Goal: Submit feedback/report problem

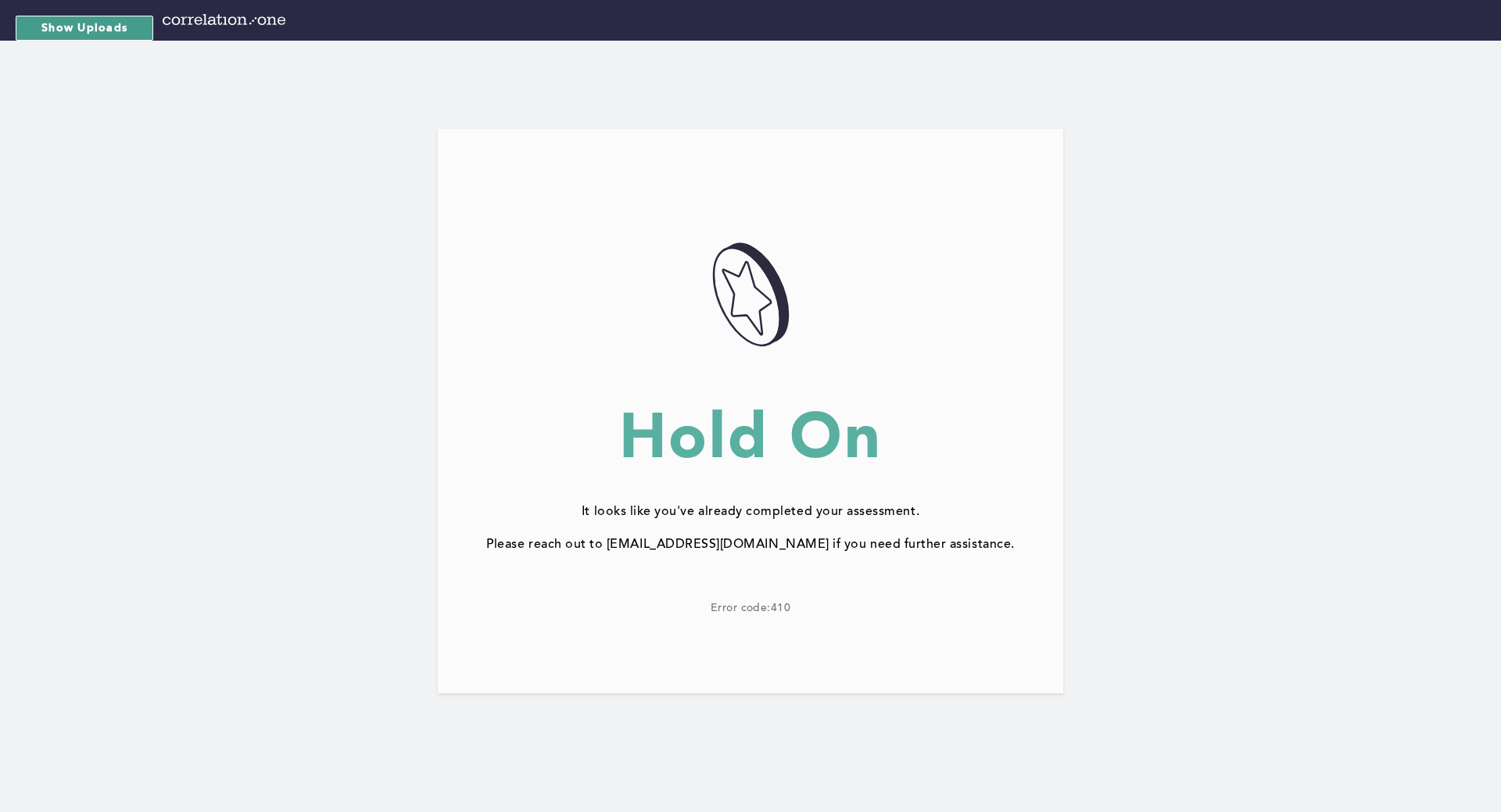
click at [100, 24] on button "Show Uploads" at bounding box center [84, 27] width 138 height 25
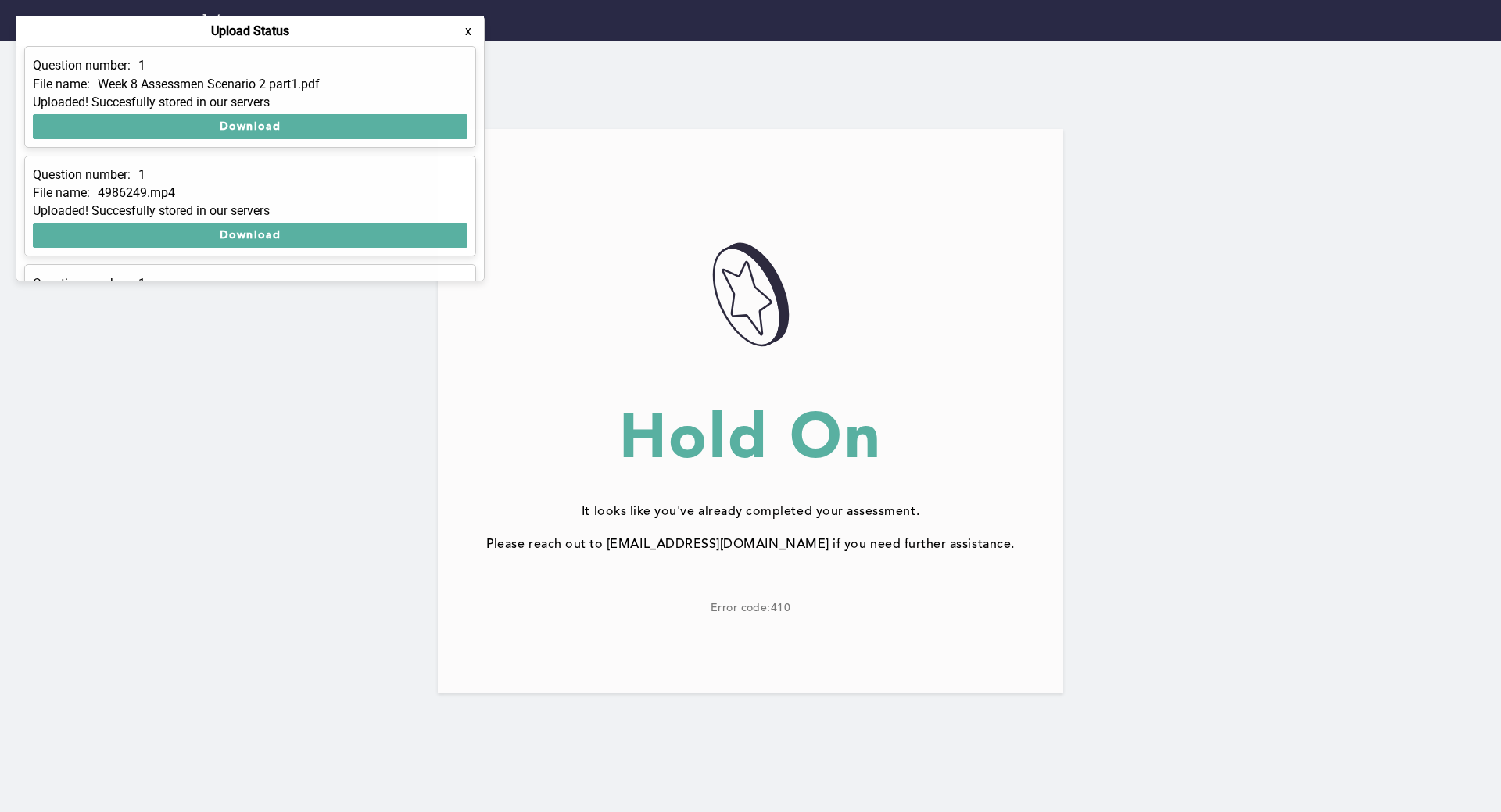
click at [467, 31] on button "x" at bounding box center [468, 31] width 15 height 15
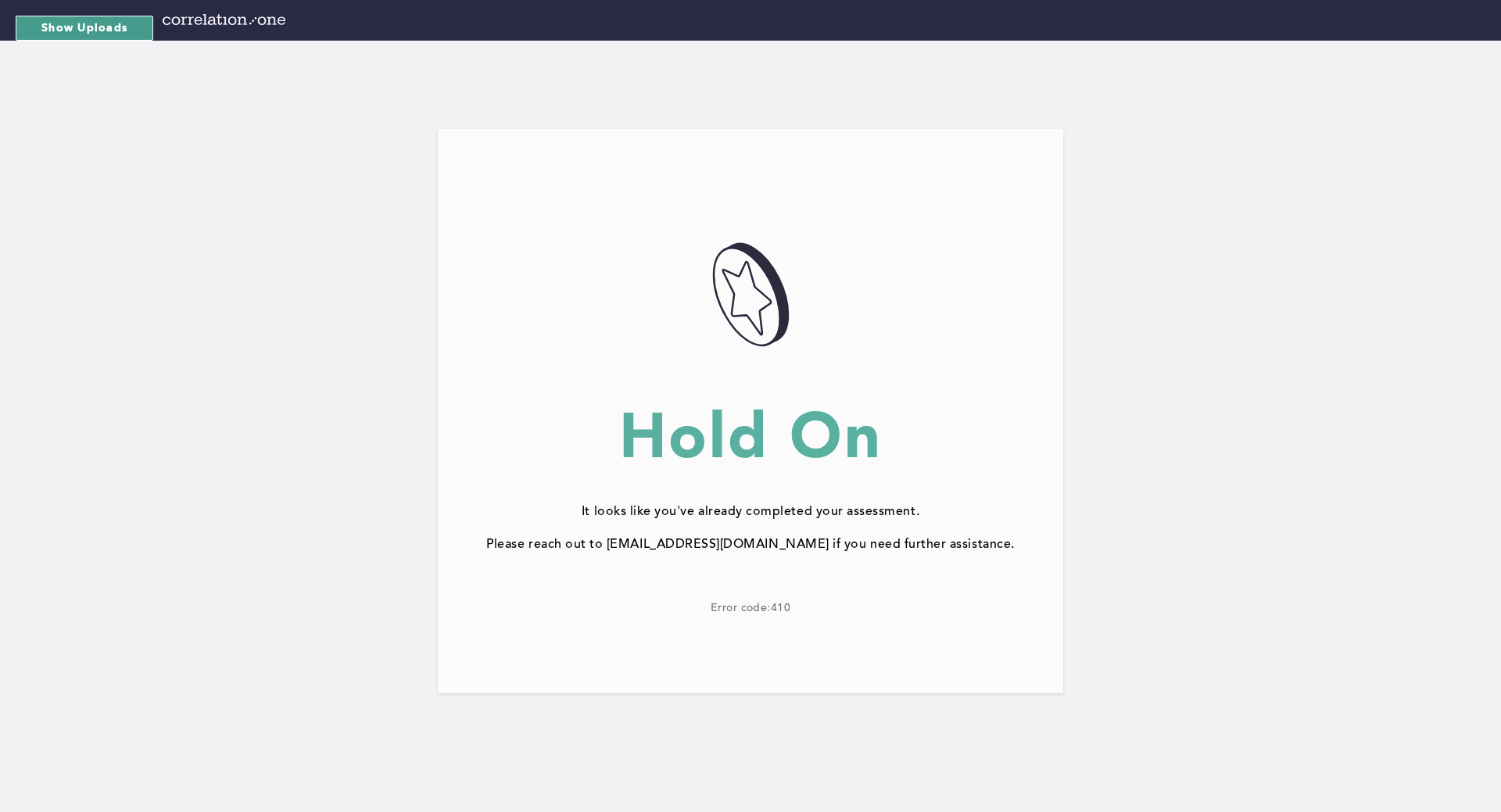
click at [114, 26] on button "Show Uploads" at bounding box center [84, 27] width 138 height 25
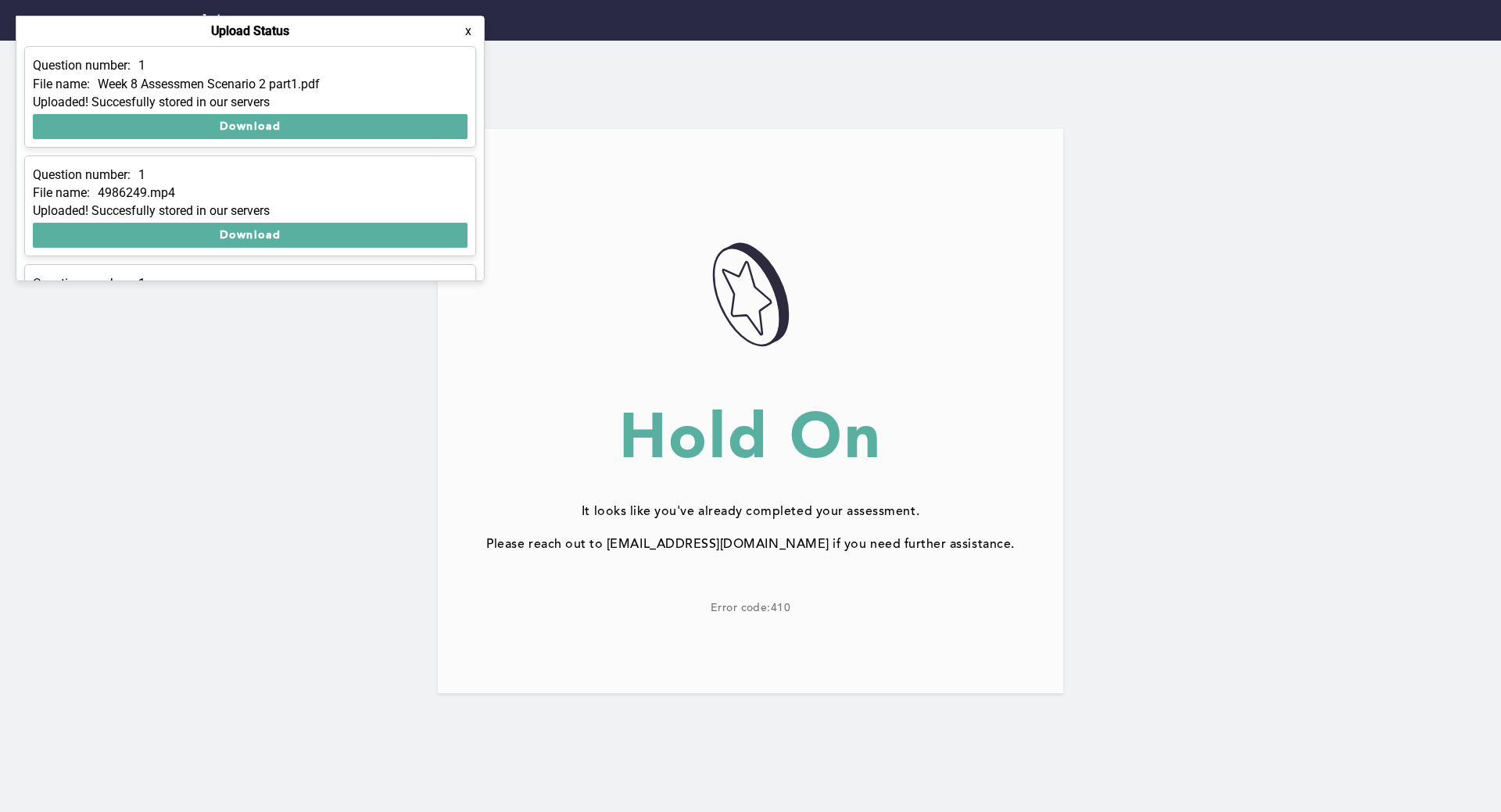
click at [815, 455] on div "Hold On" at bounding box center [750, 436] width 626 height 62
click at [464, 29] on button "x" at bounding box center [468, 31] width 15 height 15
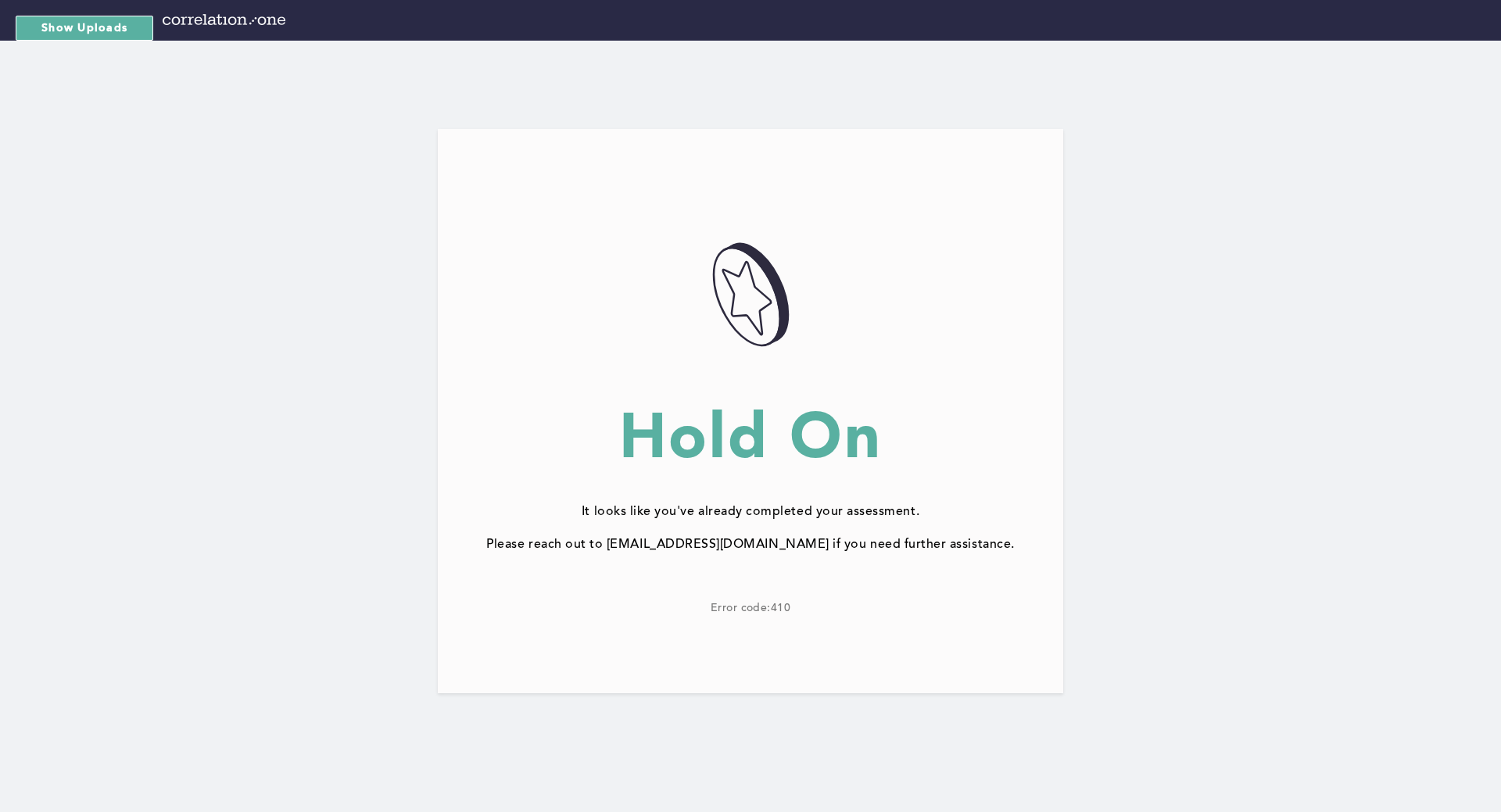
click at [805, 544] on div "Please reach out to [EMAIL_ADDRESS][DOMAIN_NAME] if you need further assistance." at bounding box center [750, 545] width 626 height 14
drag, startPoint x: 805, startPoint y: 541, endPoint x: 627, endPoint y: 536, distance: 178.1
click at [627, 538] on div "Please reach out to [EMAIL_ADDRESS][DOMAIN_NAME] if you need further assistance." at bounding box center [750, 545] width 626 height 14
copy div "[EMAIL_ADDRESS][DOMAIN_NAME]"
click at [952, 383] on div "057AD4DE-3A83-4F67-BF04-CCFE452D1238@1.5x Hold On It looks like you've already …" at bounding box center [750, 410] width 626 height 564
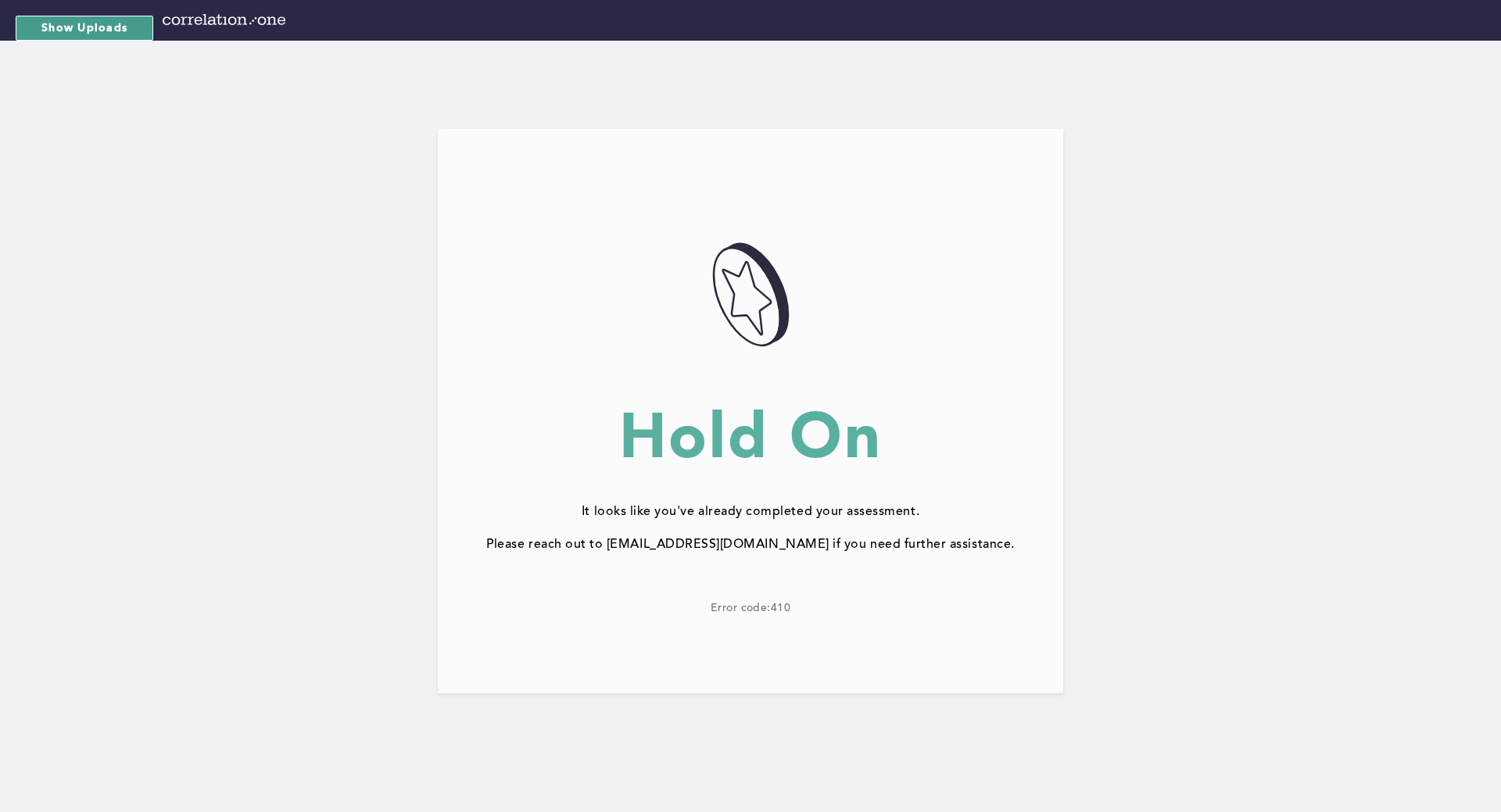
click at [77, 22] on button "Show Uploads" at bounding box center [84, 27] width 138 height 25
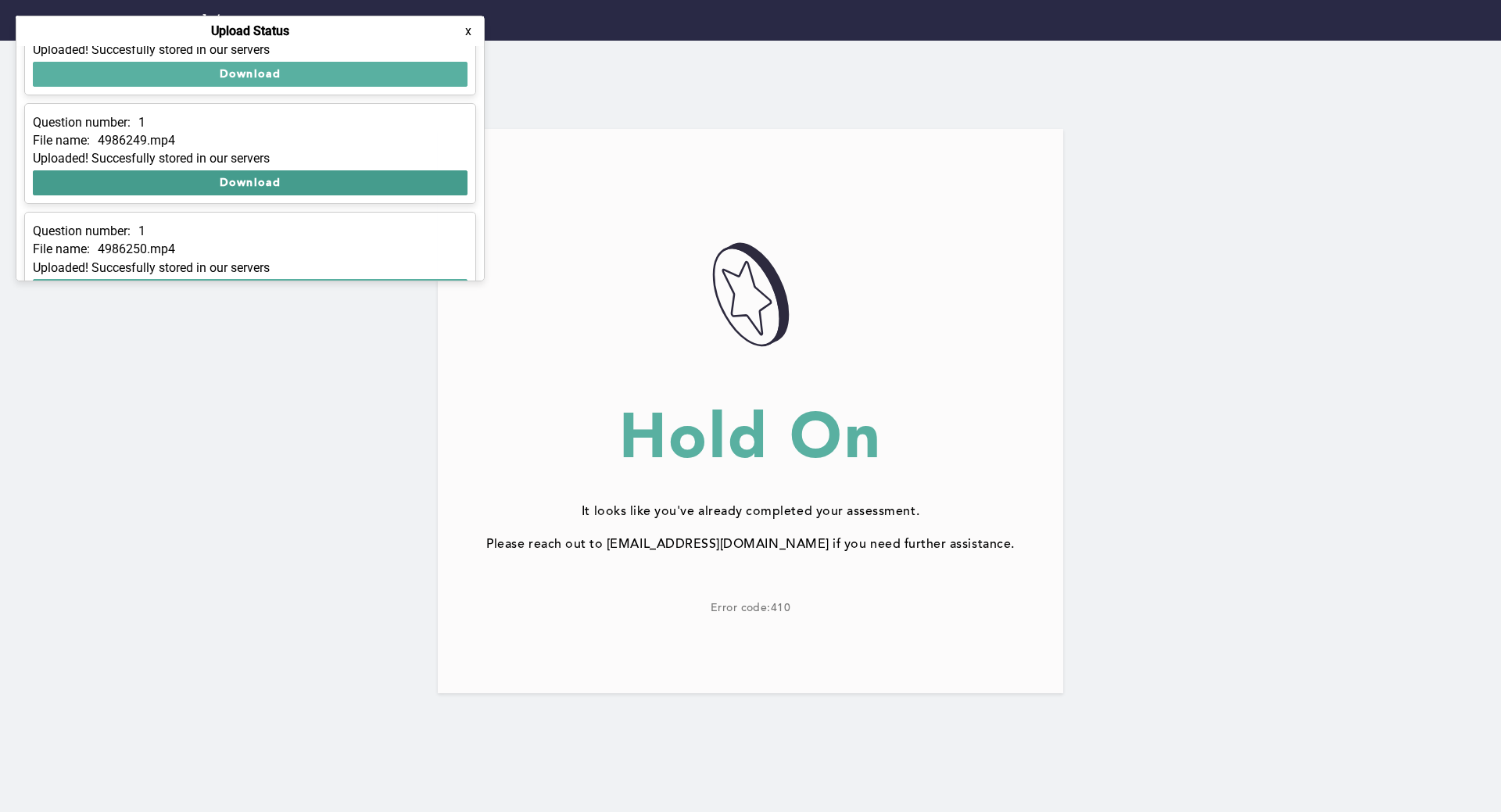
scroll to position [78, 0]
